Goal: Task Accomplishment & Management: Use online tool/utility

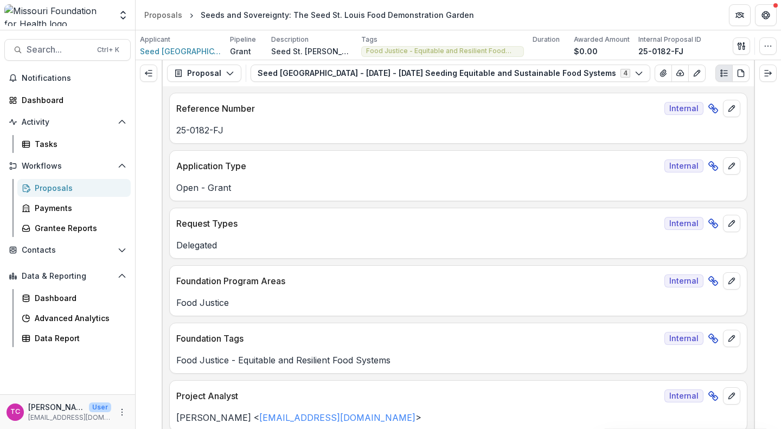
scroll to position [3824, 0]
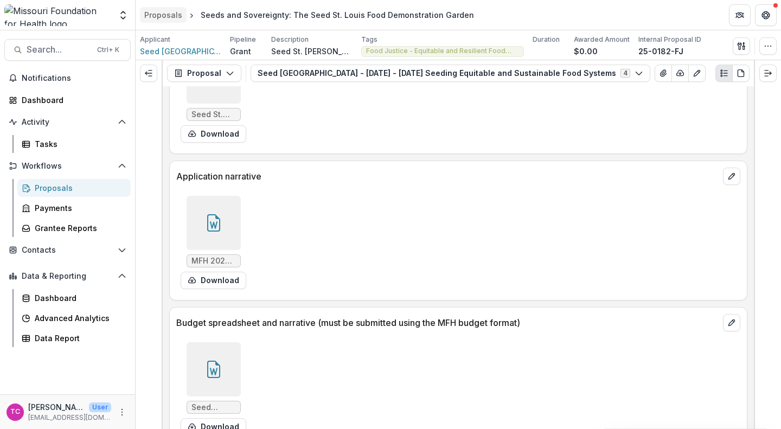
click at [164, 16] on div "Proposals" at bounding box center [163, 14] width 38 height 11
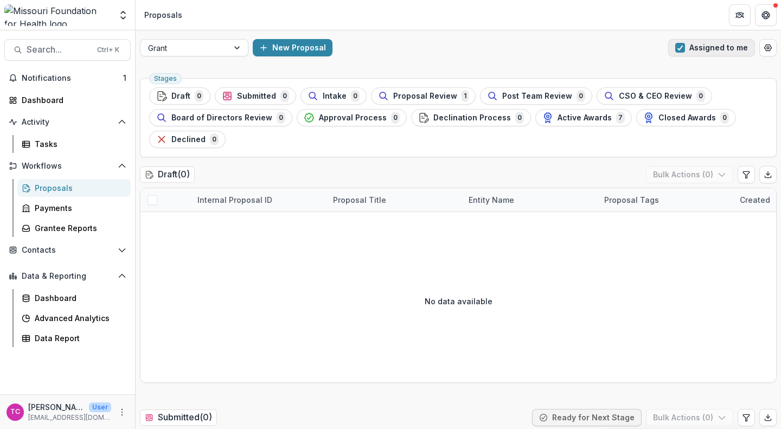
click at [675, 41] on button "Assigned to me" at bounding box center [712, 47] width 87 height 17
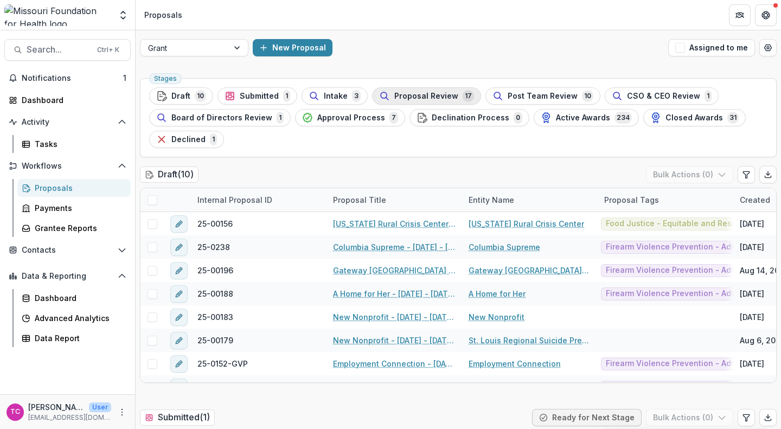
click at [423, 98] on span "Proposal Review" at bounding box center [427, 96] width 64 height 9
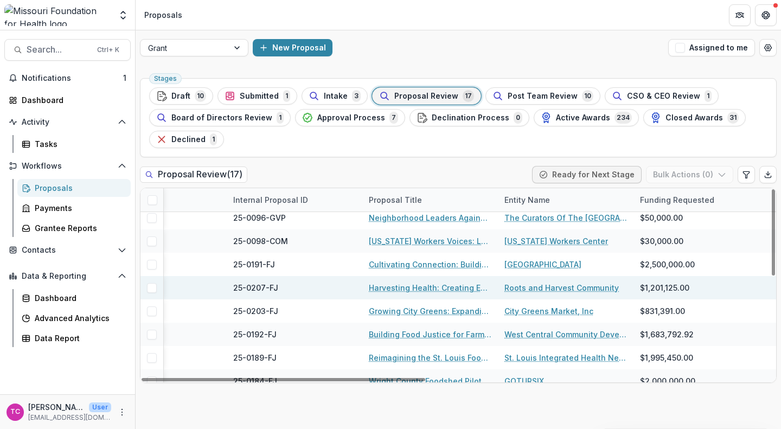
scroll to position [53, 100]
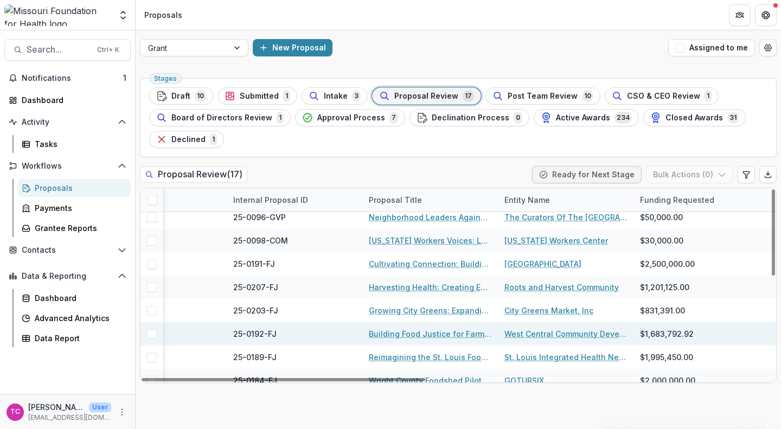
click at [421, 333] on link "Building Food Justice for Farmers and Food Producers" at bounding box center [430, 333] width 123 height 11
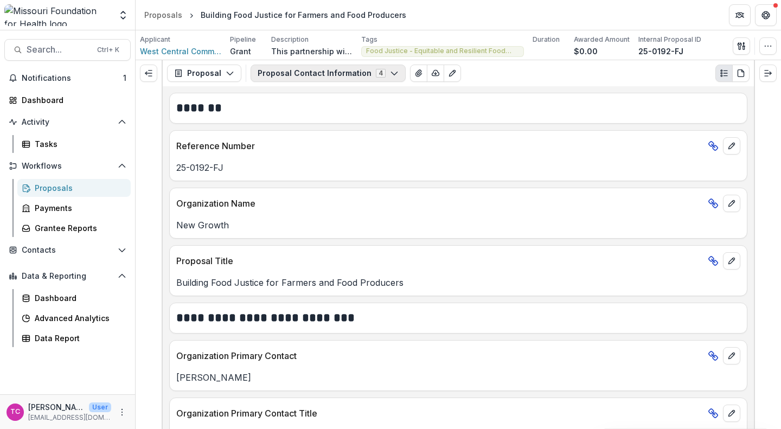
click at [378, 69] on button "Proposal Contact Information 4" at bounding box center [328, 73] width 155 height 17
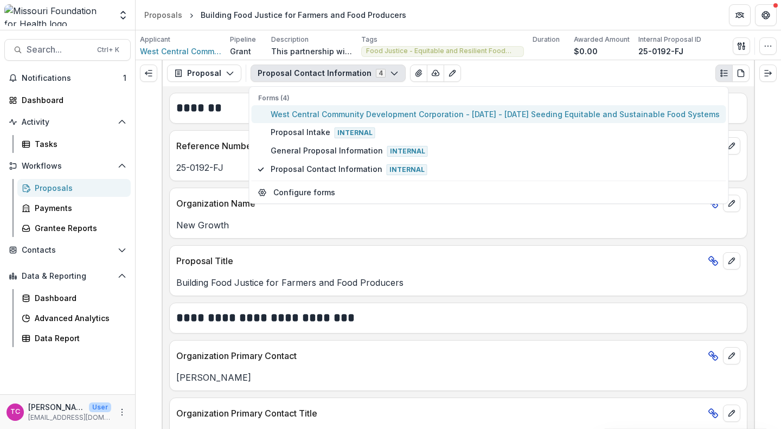
click at [332, 113] on span "West Central Community Development Corporation - [DATE] - [DATE] Seeding Equita…" at bounding box center [495, 114] width 449 height 11
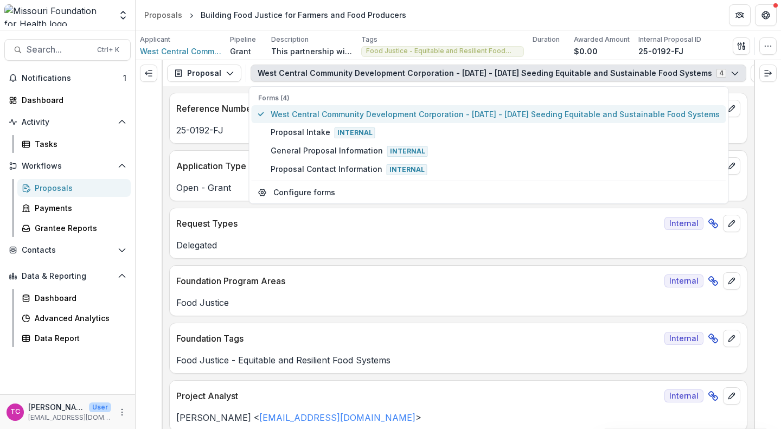
click at [332, 113] on span "West Central Community Development Corporation - [DATE] - [DATE] Seeding Equita…" at bounding box center [495, 114] width 449 height 11
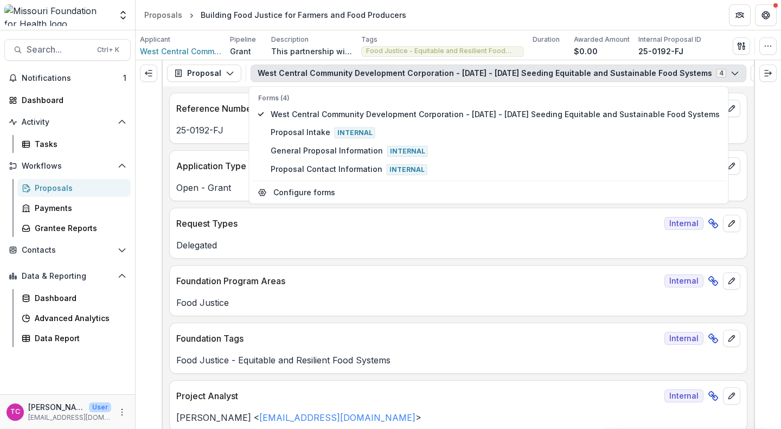
click at [172, 256] on div "Request Types Internal Delegated" at bounding box center [458, 233] width 578 height 51
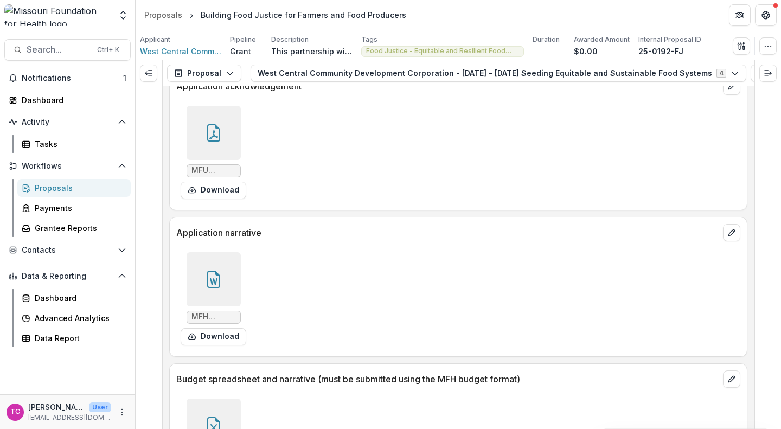
scroll to position [4054, 0]
click at [202, 339] on button "Download" at bounding box center [214, 336] width 66 height 17
